Goal: Task Accomplishment & Management: Manage account settings

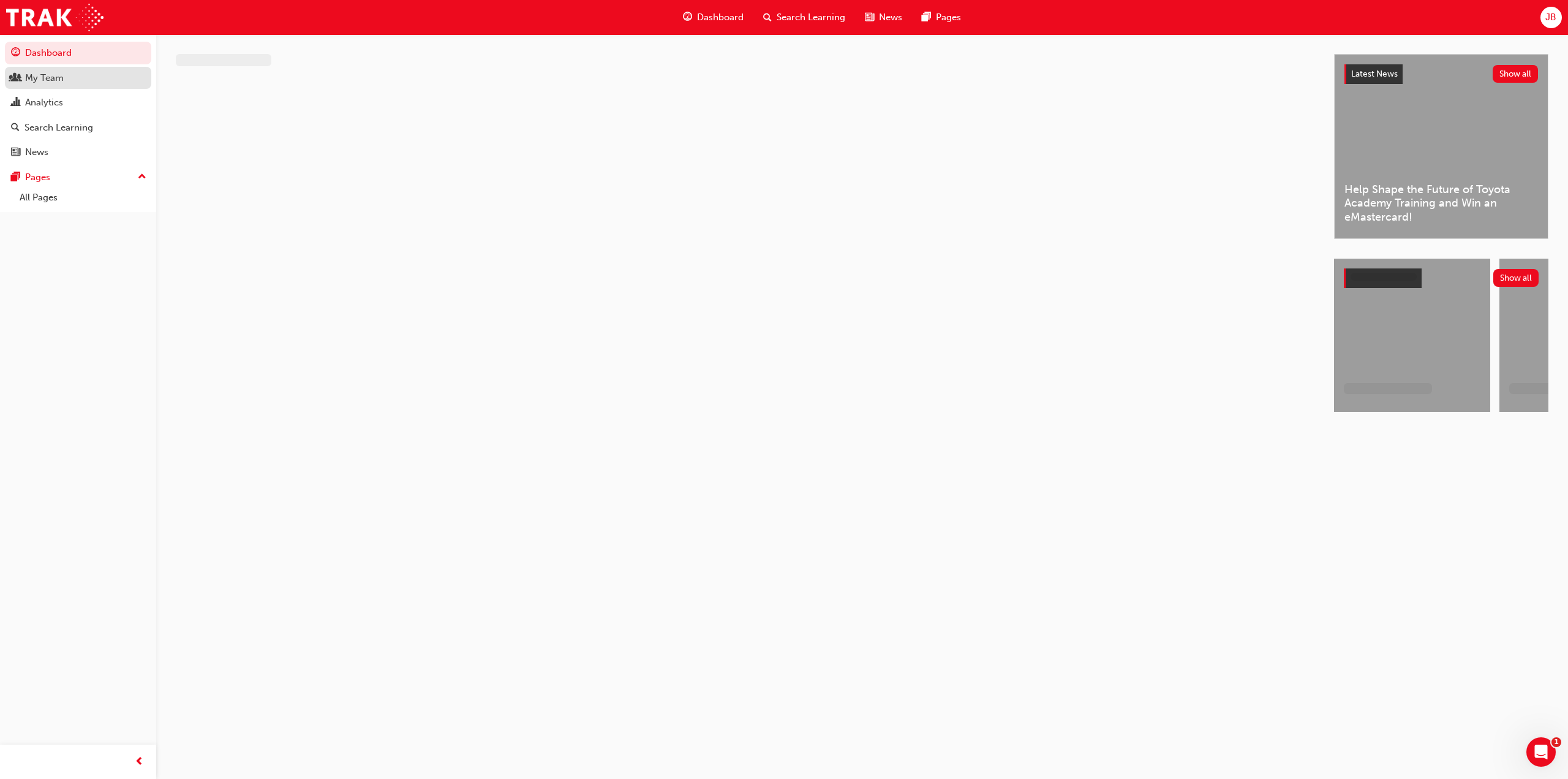
click at [59, 74] on div "My Team" at bounding box center [44, 78] width 39 height 14
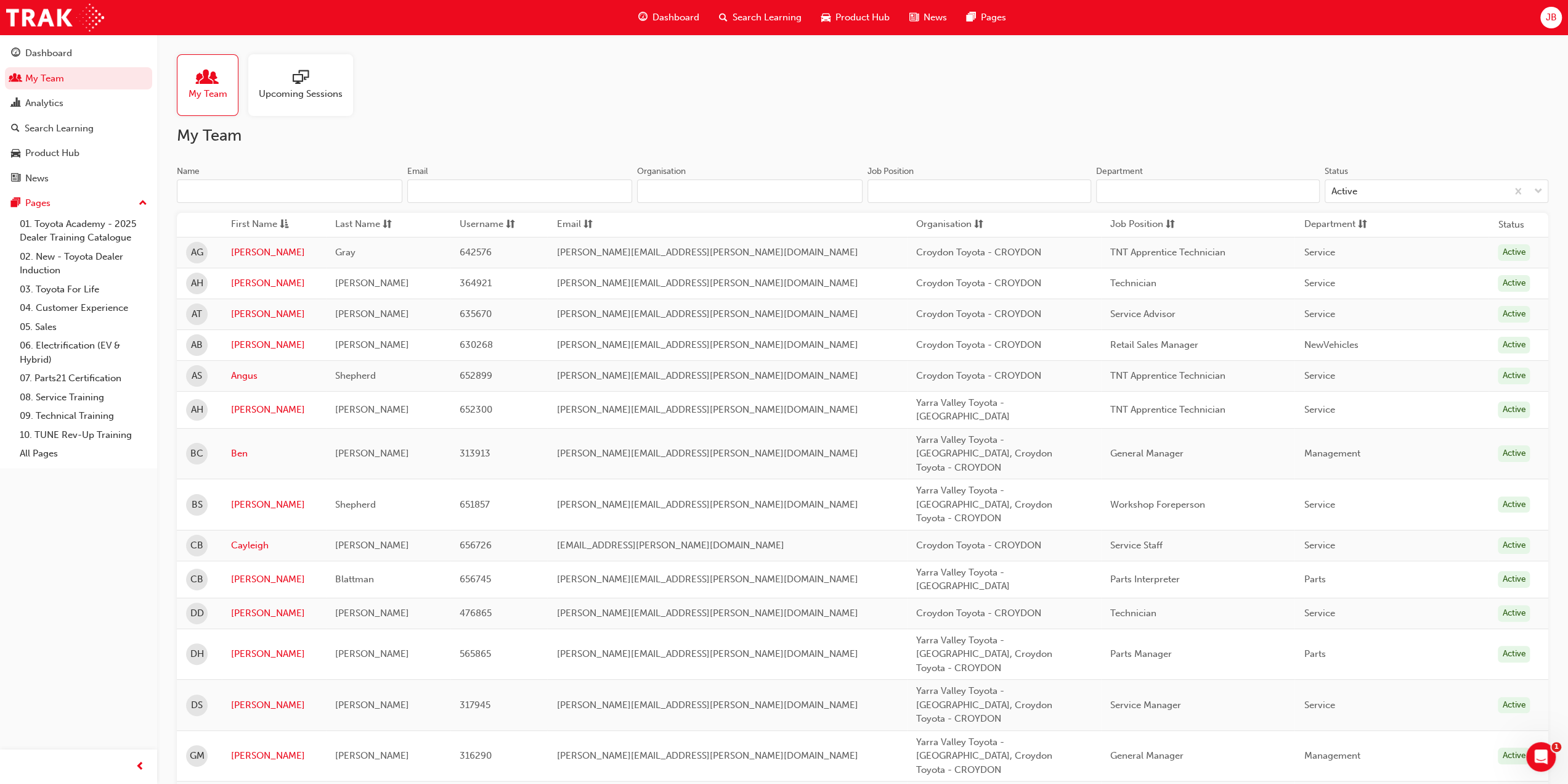
click at [293, 97] on span "Upcoming Sessions" at bounding box center [300, 94] width 84 height 14
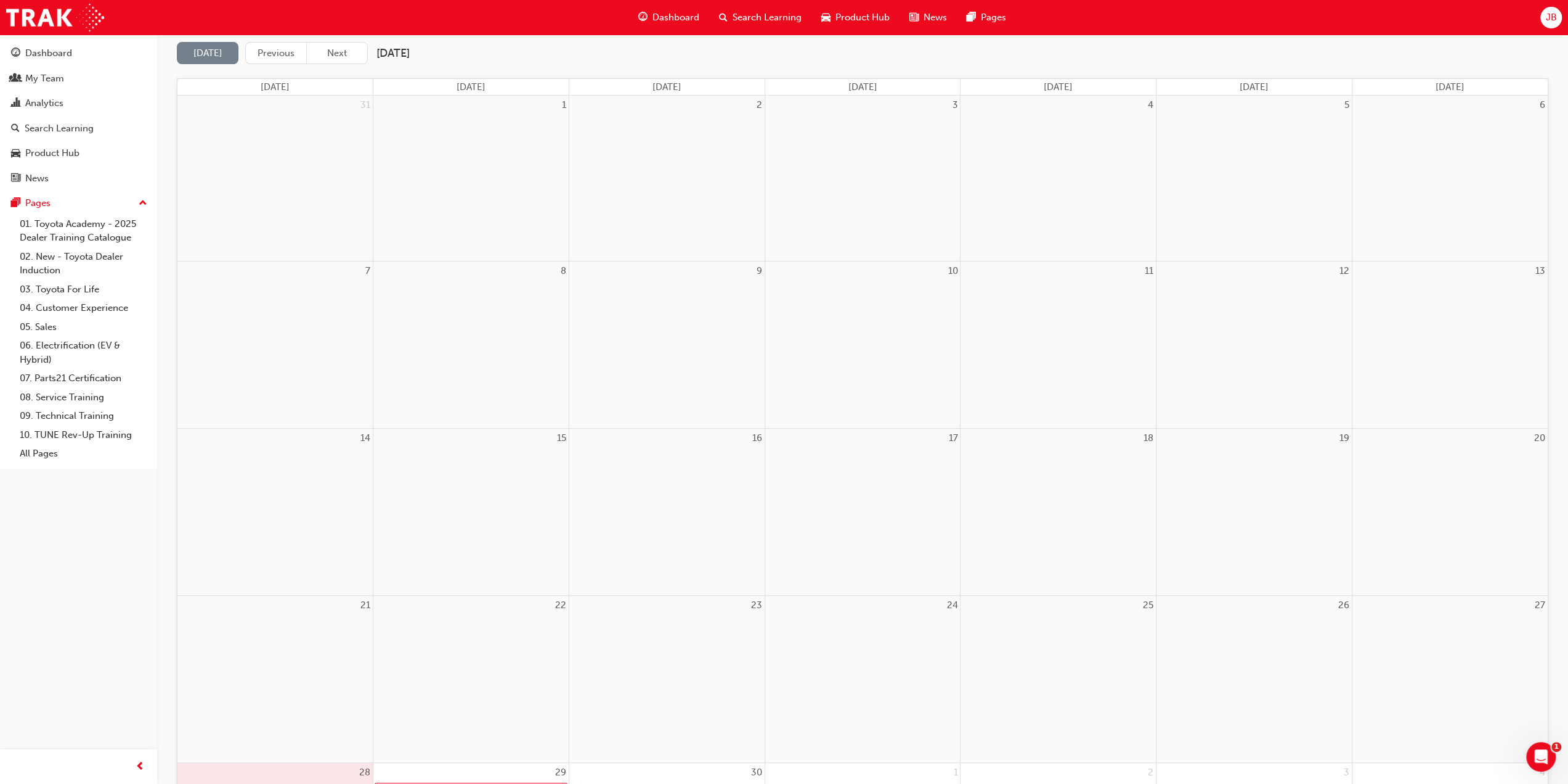
scroll to position [308, 0]
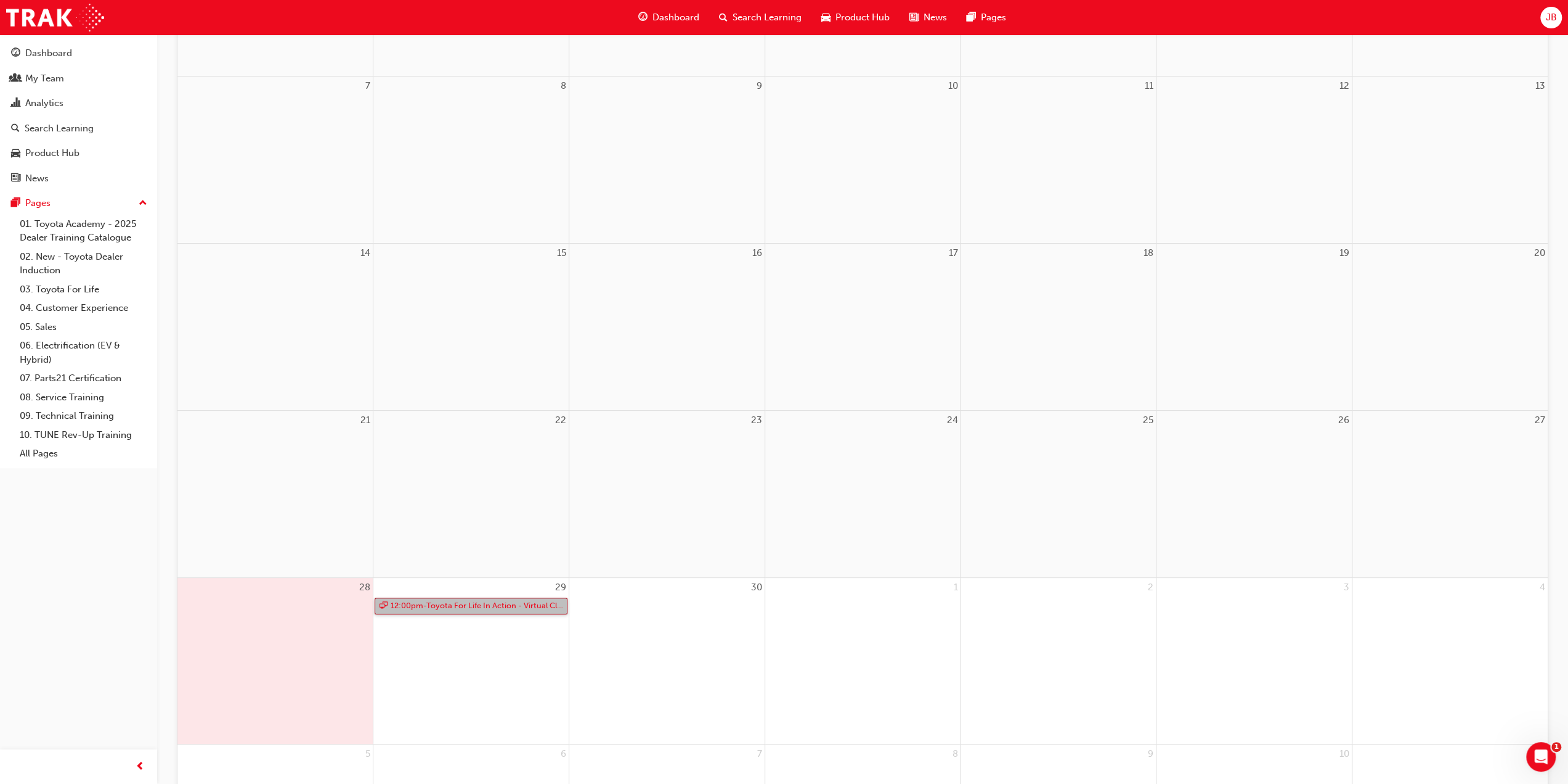
click at [420, 606] on link "12:00pm - Toyota For Life In Action - Virtual Classroom" at bounding box center [471, 605] width 193 height 16
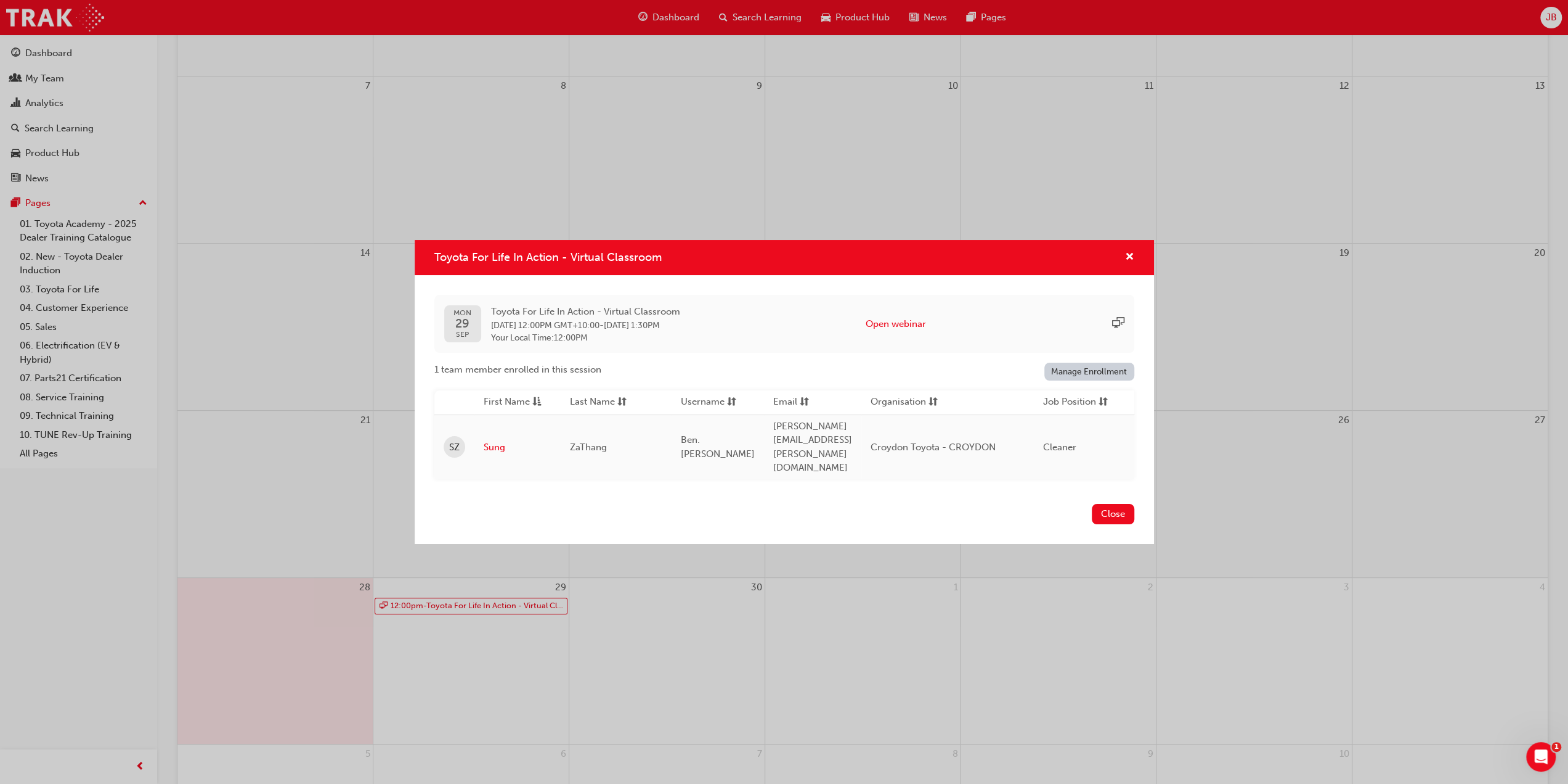
click at [1064, 380] on link "Manage Enrollment" at bounding box center [1089, 371] width 90 height 18
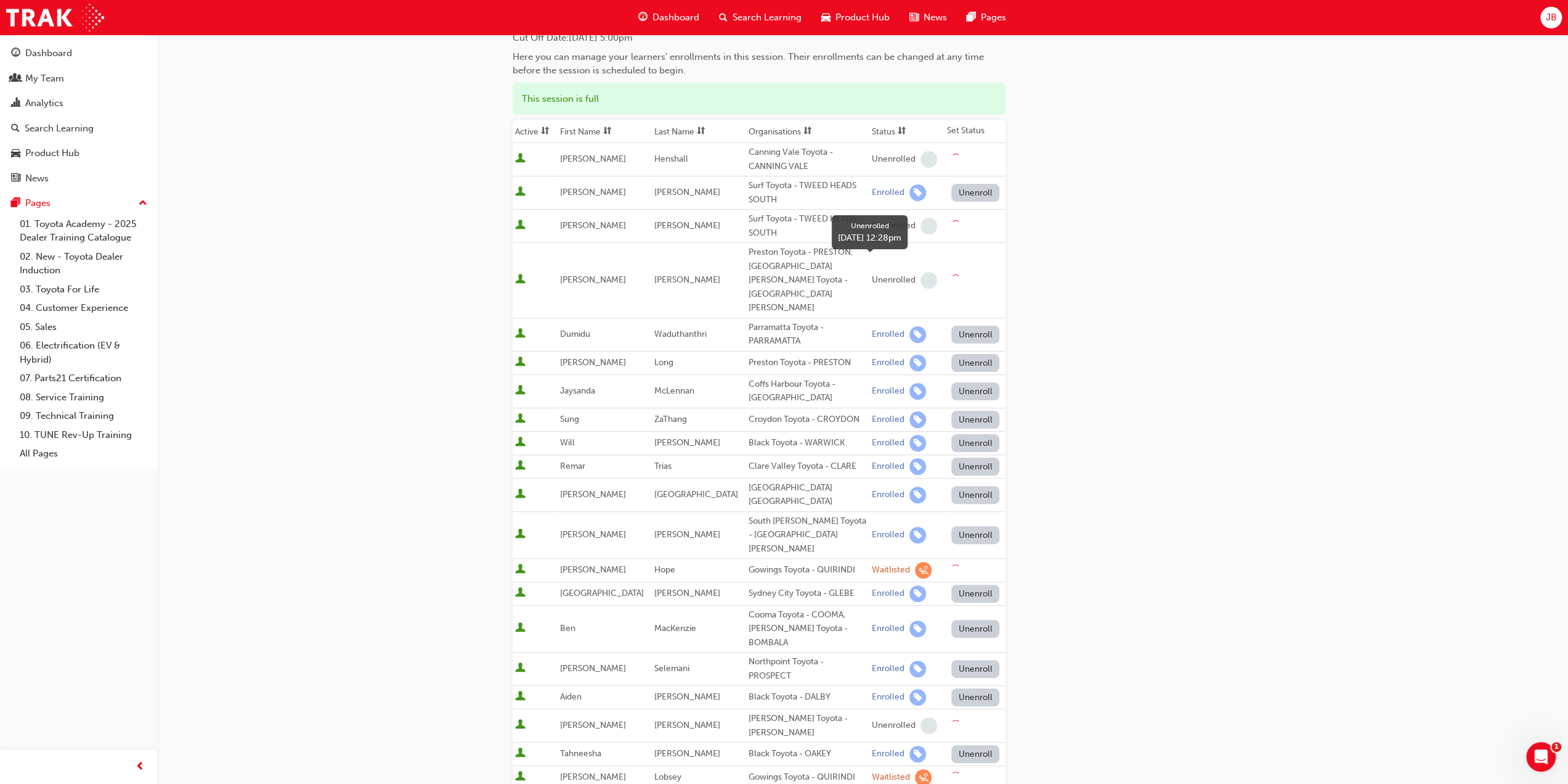
scroll to position [247, 0]
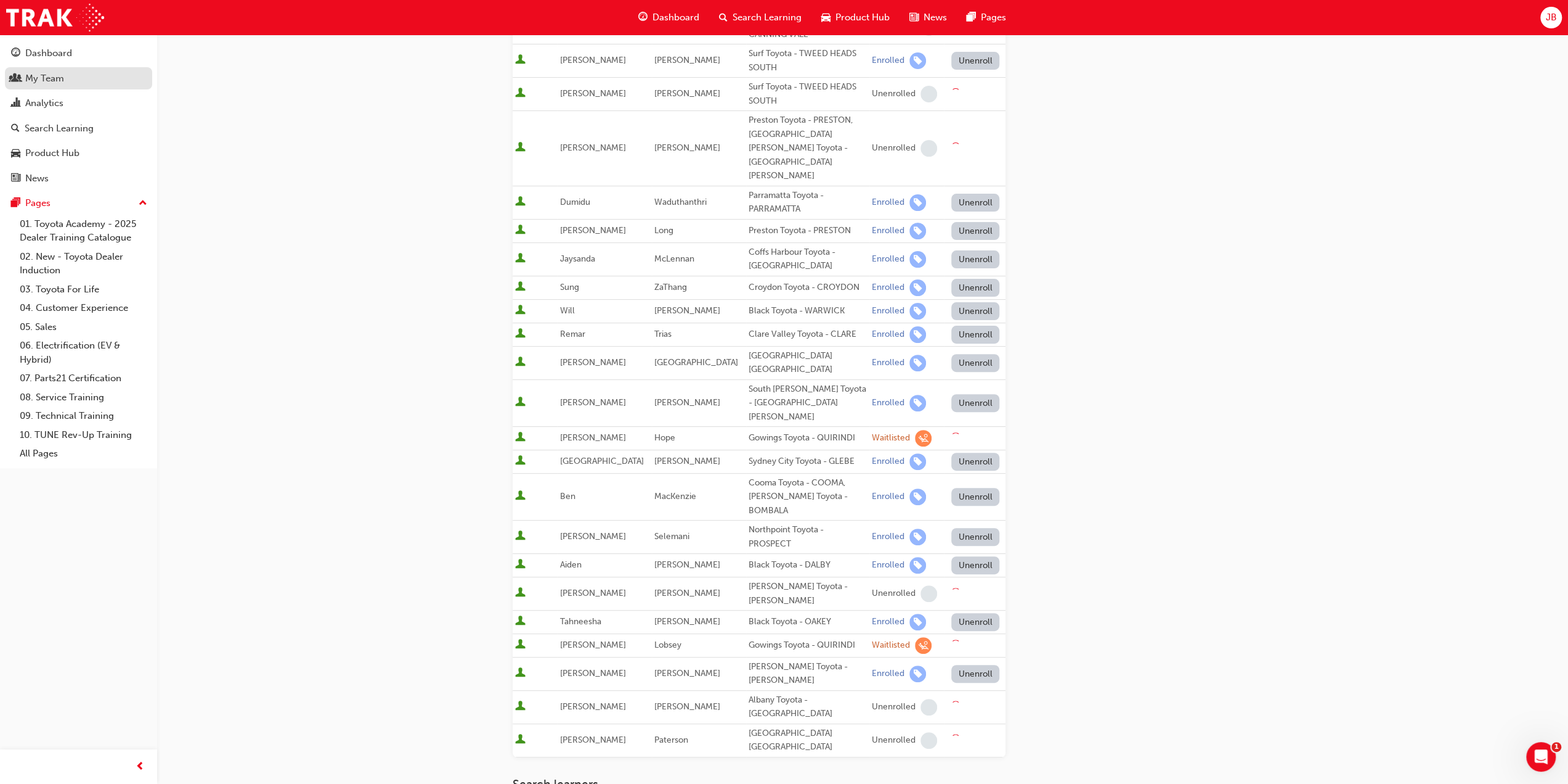
click at [37, 80] on div "My Team" at bounding box center [44, 79] width 39 height 14
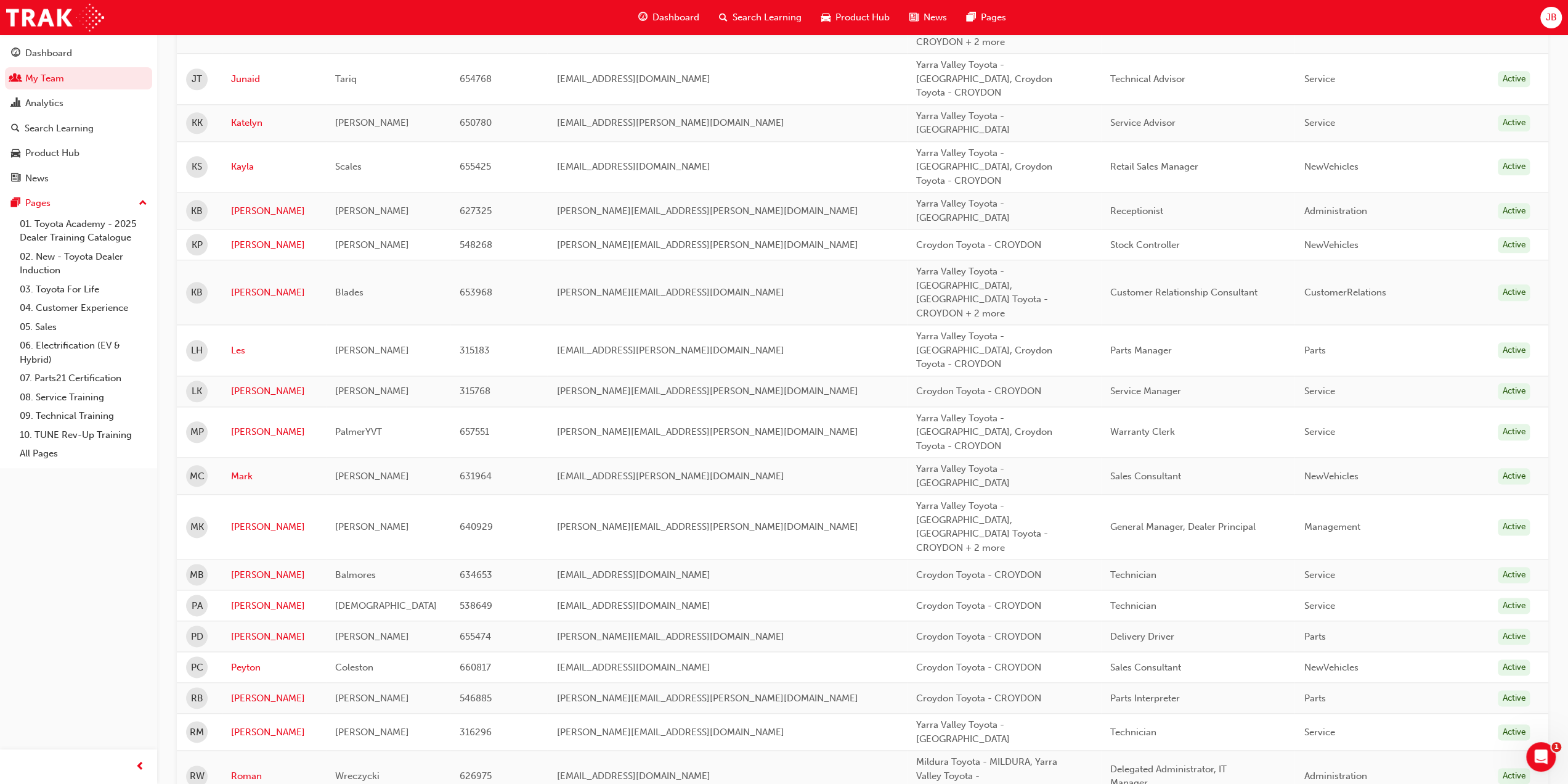
scroll to position [1299, 0]
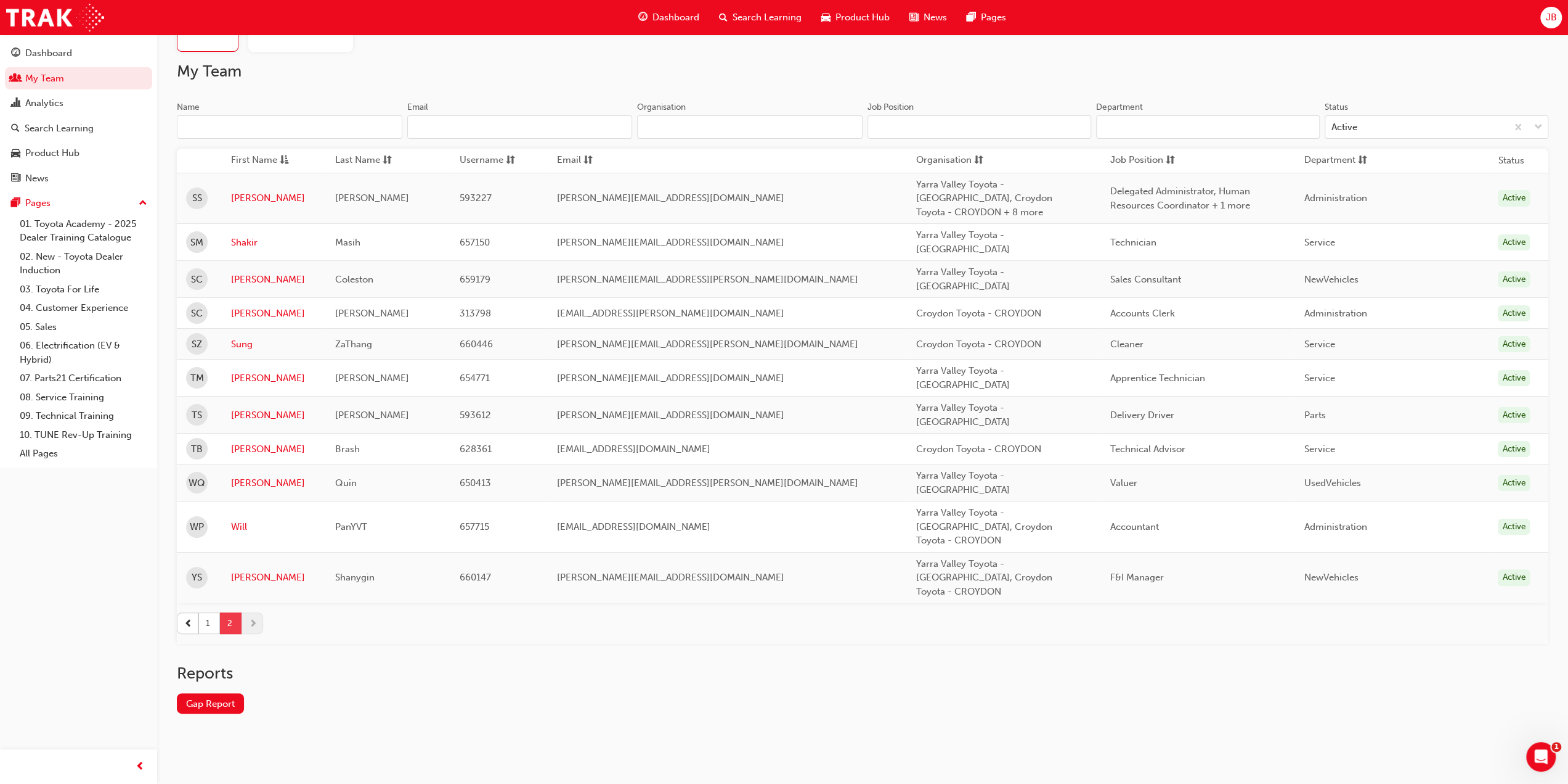
scroll to position [3, 0]
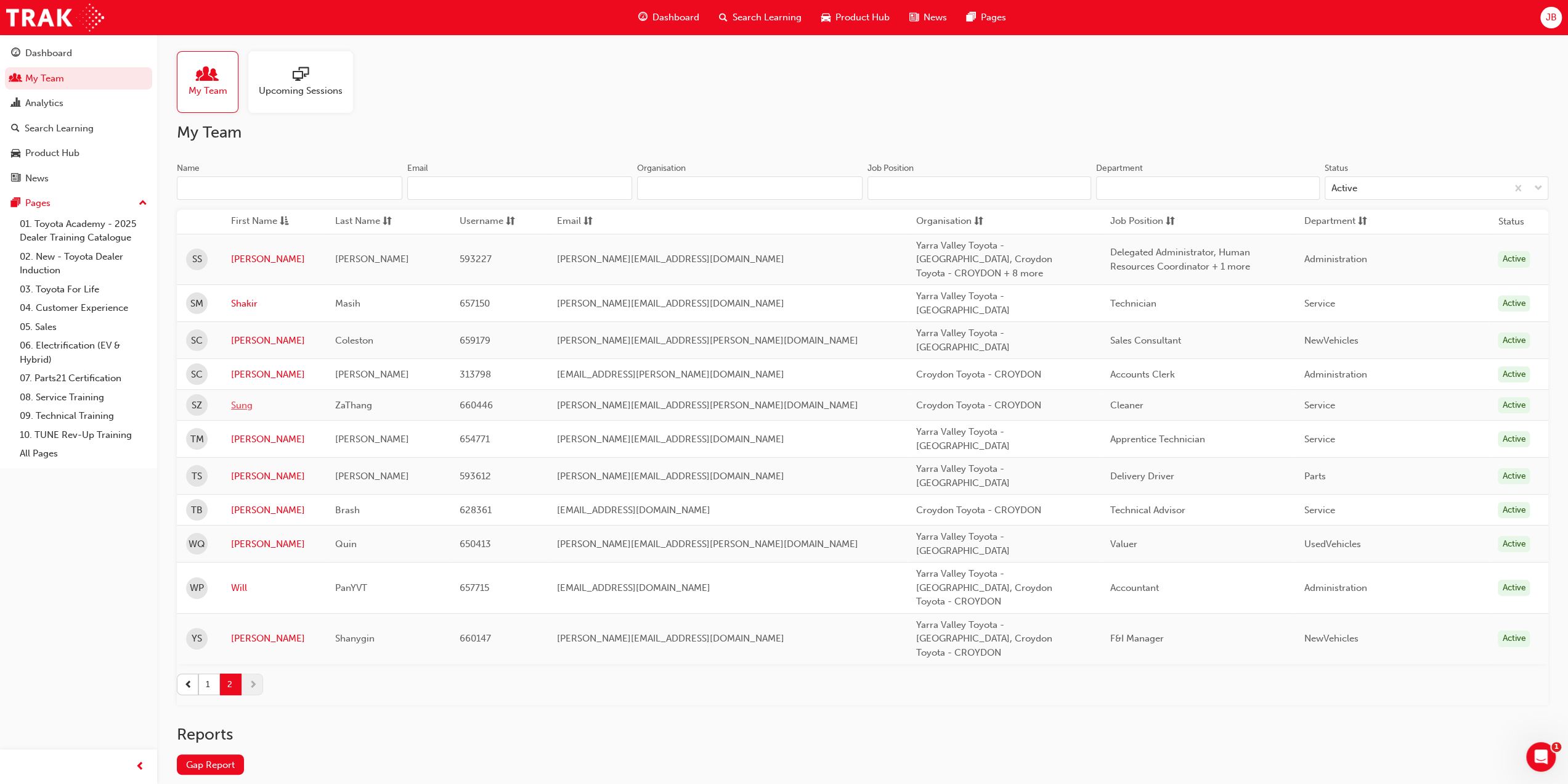
click at [243, 398] on link "Sung" at bounding box center [274, 405] width 86 height 14
